Goal: Transaction & Acquisition: Book appointment/travel/reservation

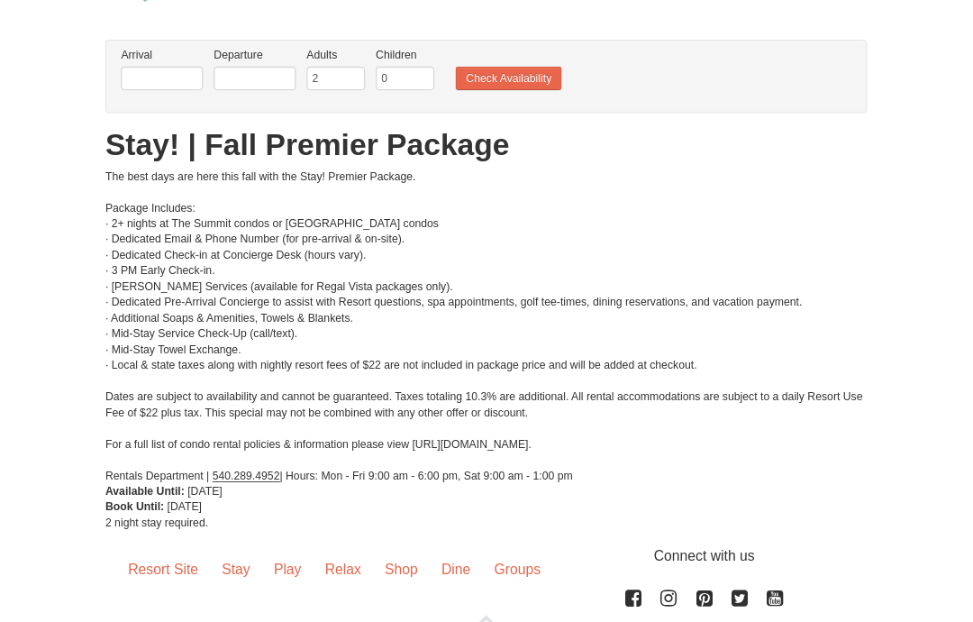
scroll to position [86, 0]
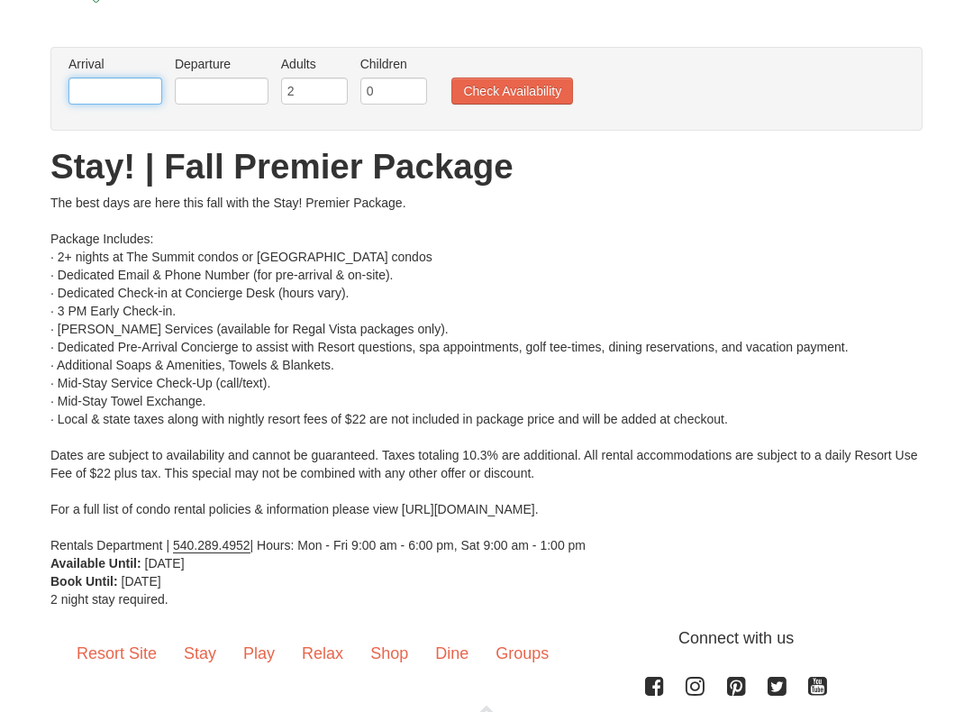
click at [114, 80] on input "text" at bounding box center [115, 91] width 94 height 27
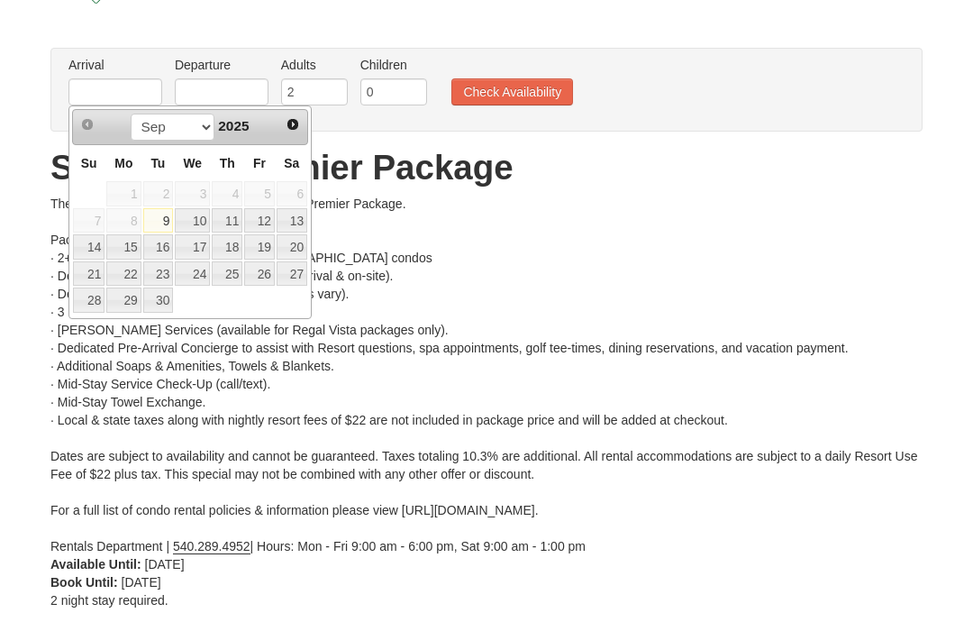
click at [295, 126] on span "Next" at bounding box center [293, 124] width 14 height 14
click at [294, 126] on span "Next" at bounding box center [293, 124] width 14 height 14
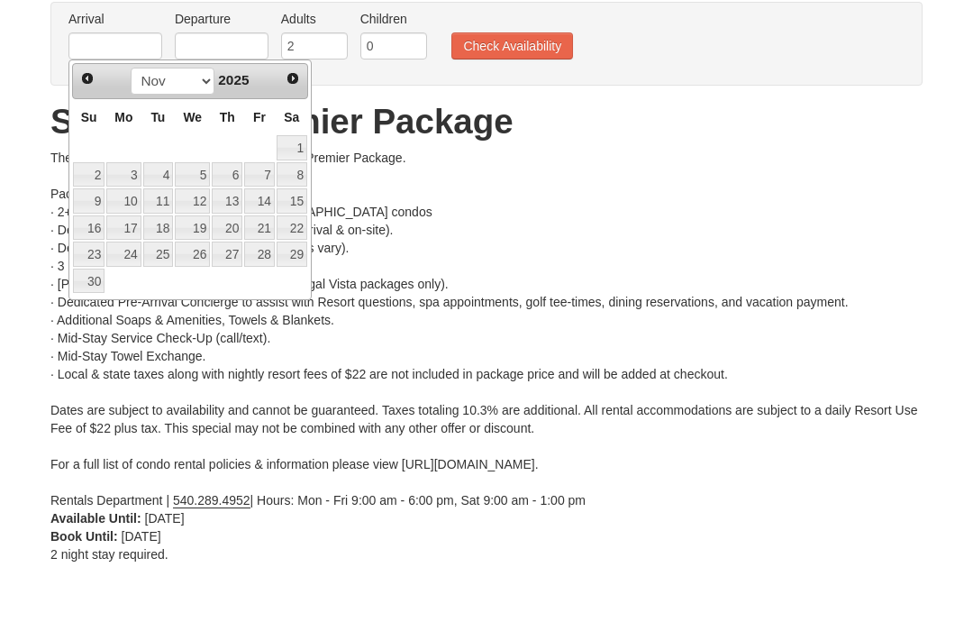
click at [242, 208] on link "6" at bounding box center [227, 220] width 31 height 25
type input "[DATE]"
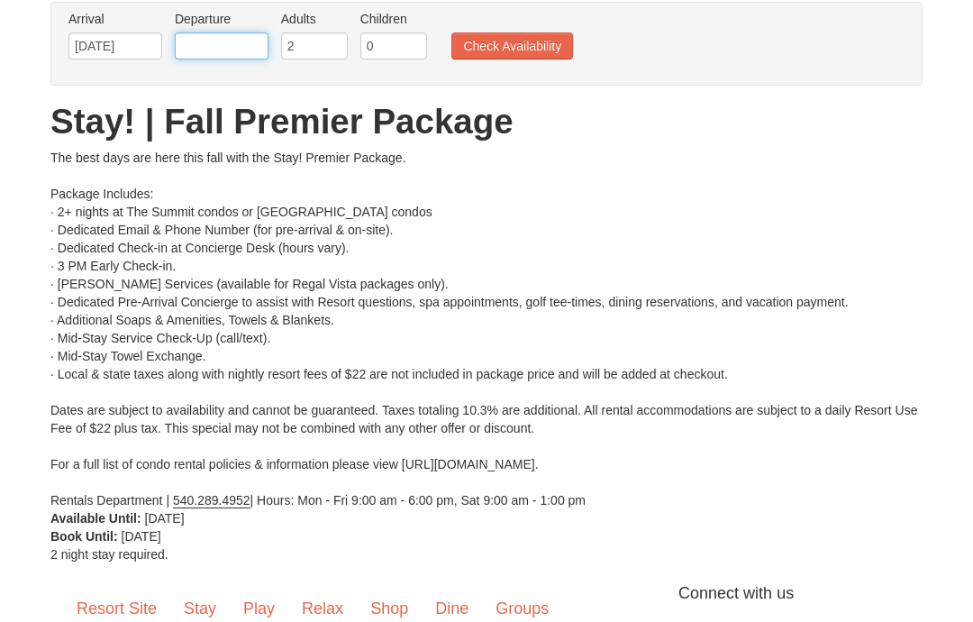
click at [246, 41] on input "text" at bounding box center [222, 45] width 94 height 27
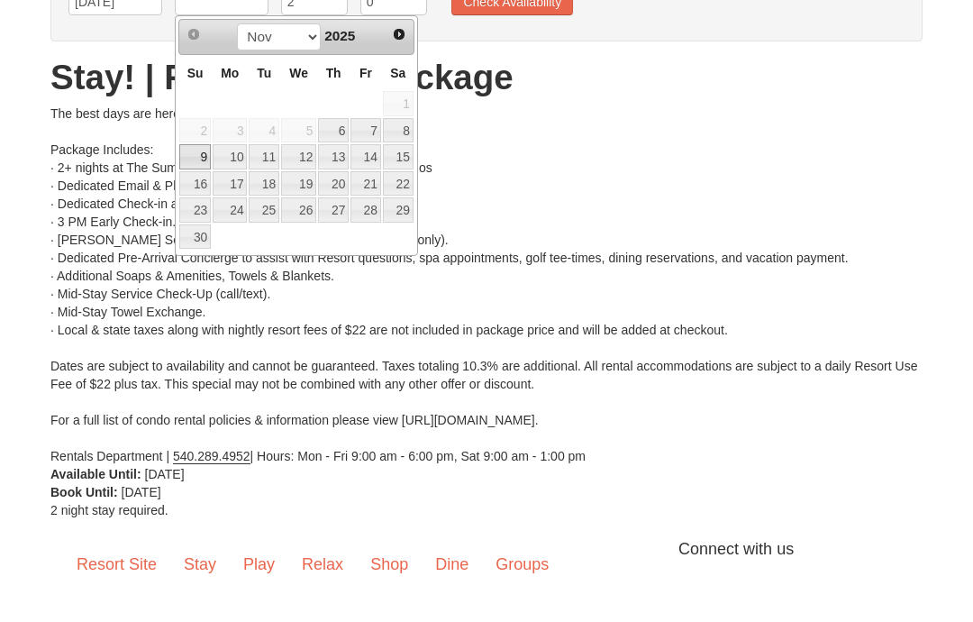
click at [201, 188] on link "9" at bounding box center [195, 200] width 32 height 25
type input "[DATE]"
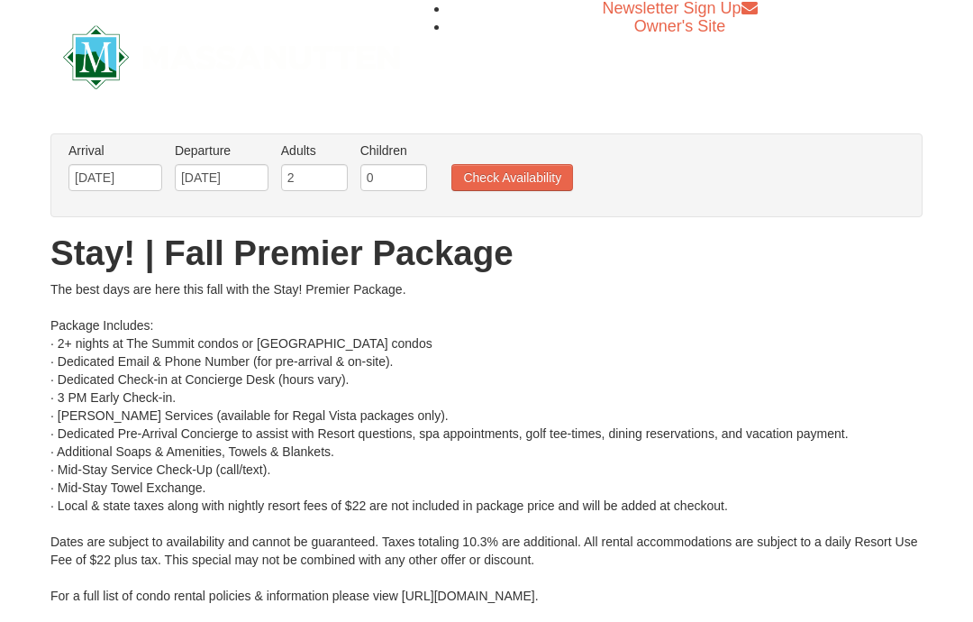
scroll to position [0, 0]
click at [529, 181] on button "Check Availability" at bounding box center [512, 178] width 122 height 27
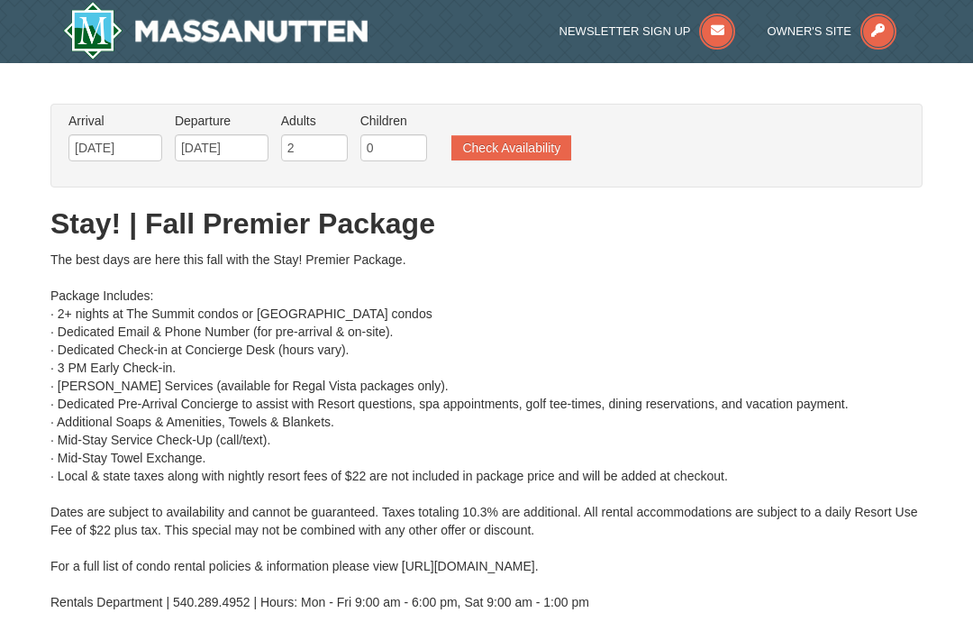
type input "[DATE]"
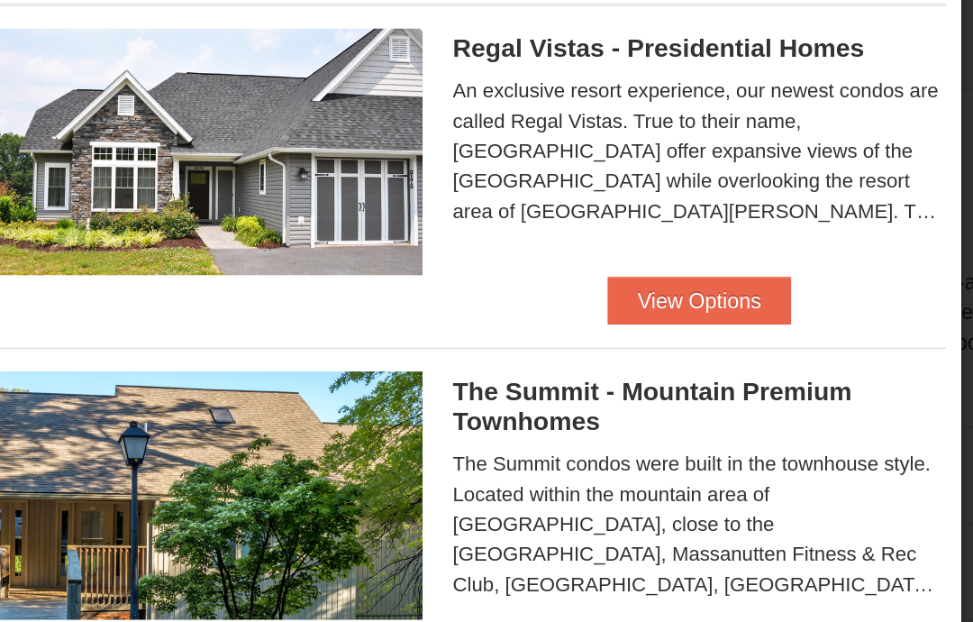
click at [576, 272] on button "View Options" at bounding box center [631, 286] width 110 height 29
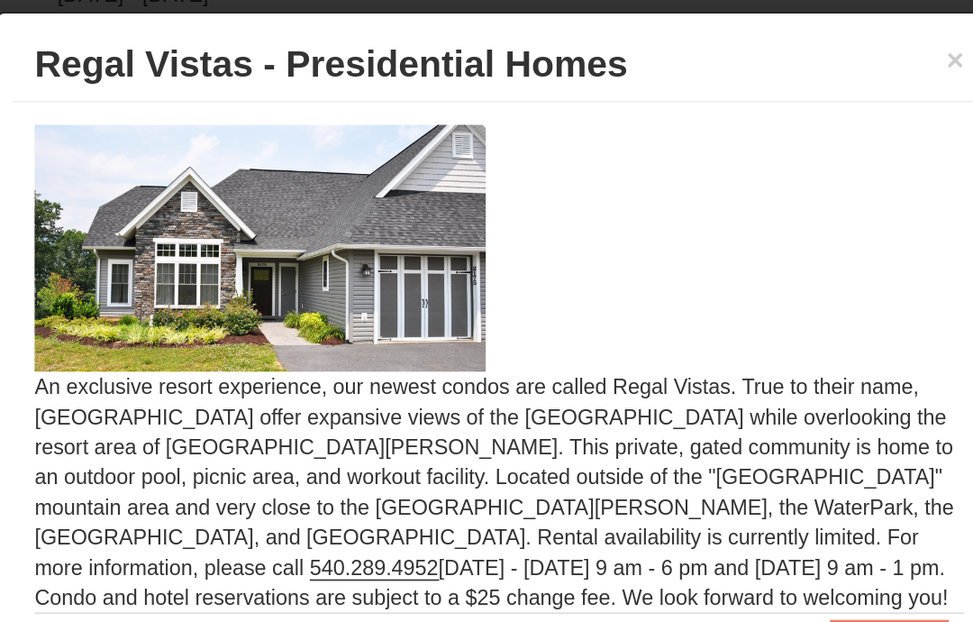
click at [208, 151] on img at bounding box center [343, 204] width 270 height 148
click at [208, 154] on img at bounding box center [343, 204] width 270 height 148
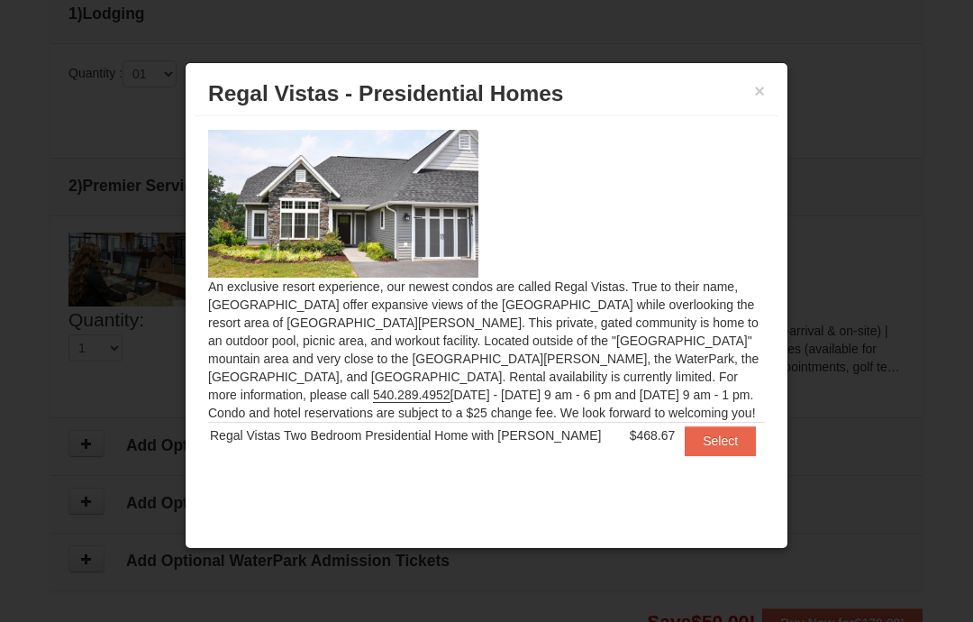
scroll to position [783, 0]
